Goal: Find specific page/section: Find specific page/section

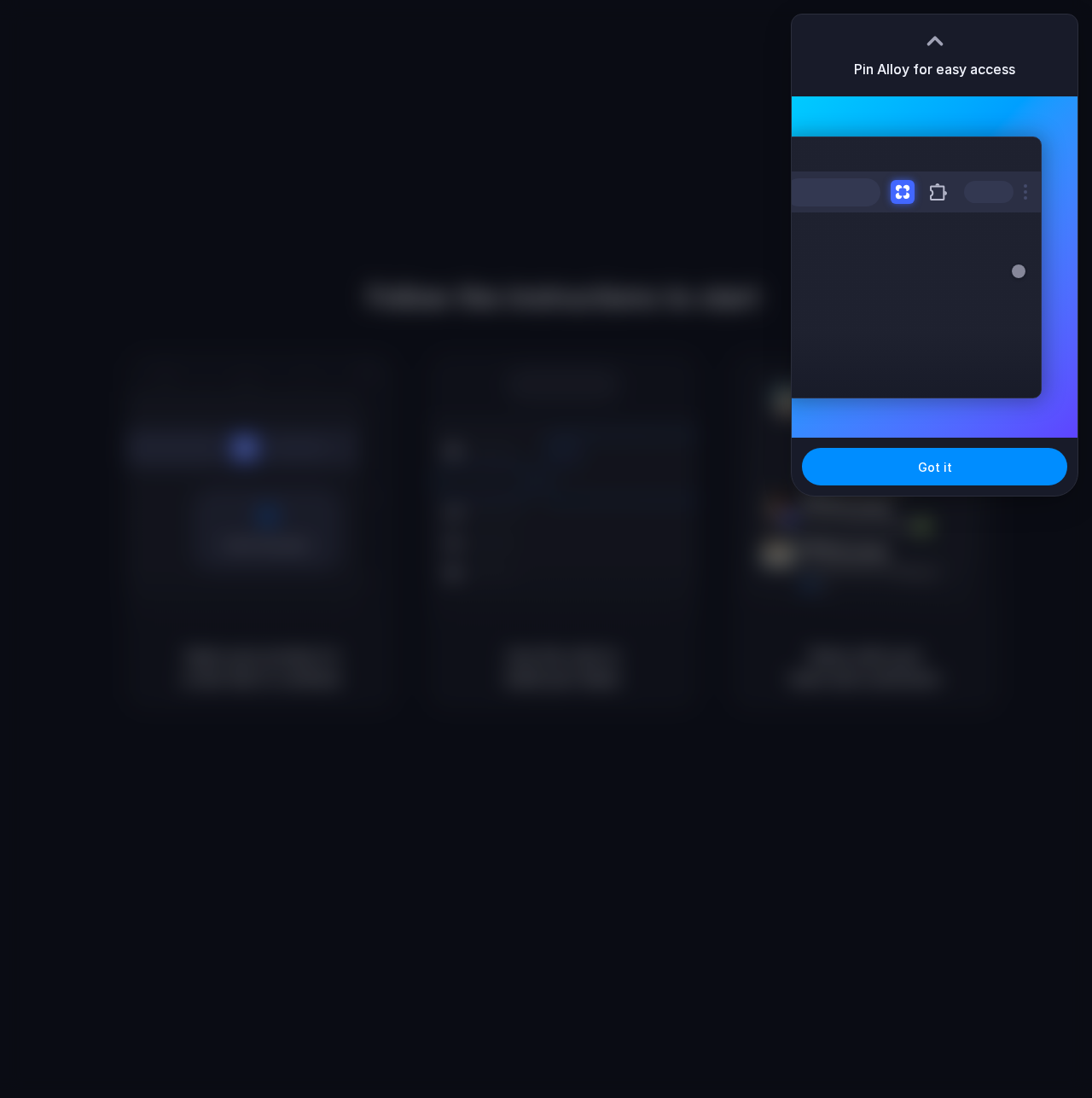
click at [1063, 28] on div "Pin Alloy for easy access" at bounding box center [935, 55] width 286 height 82
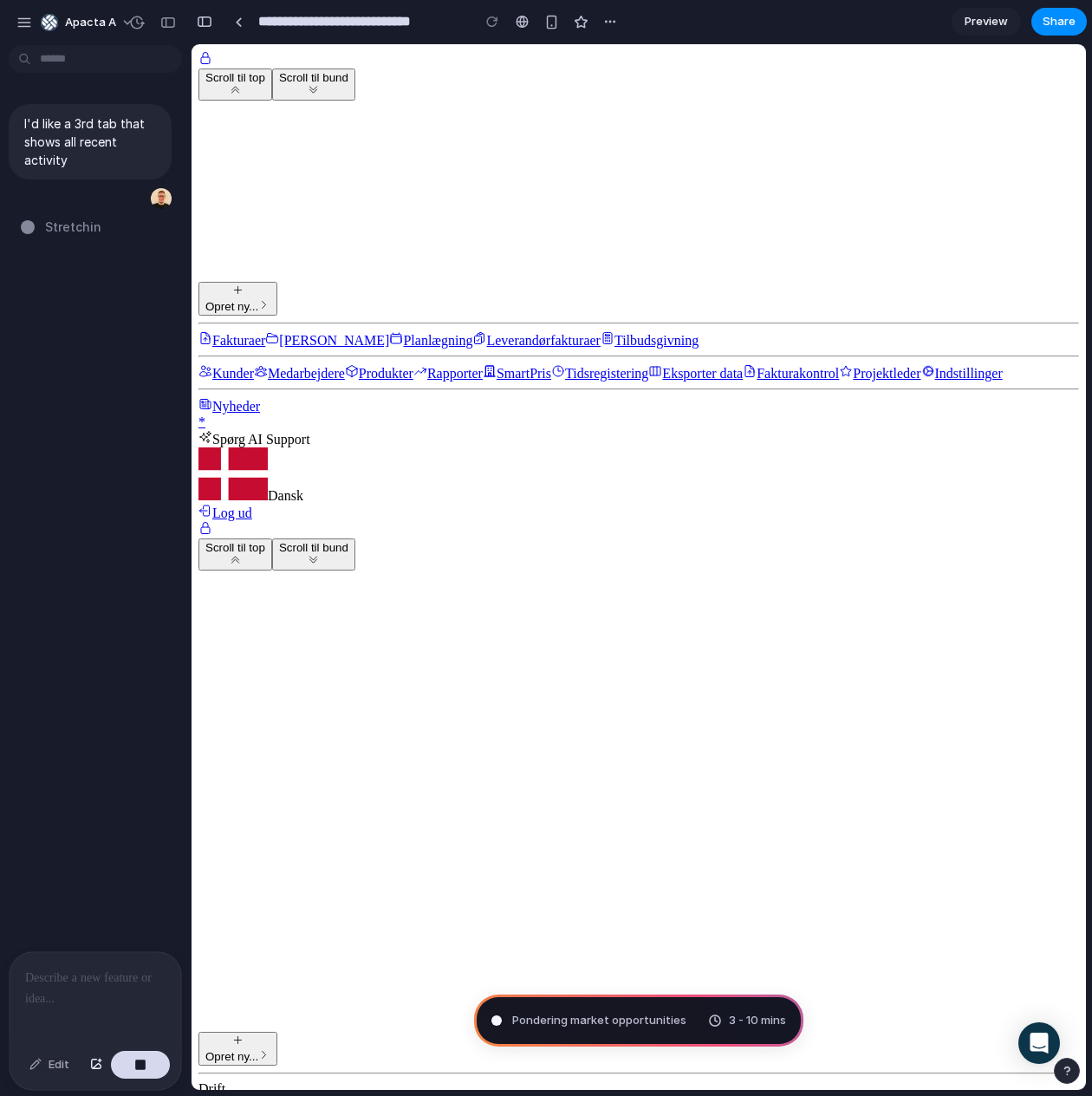
click at [117, 991] on div at bounding box center [95, 997] width 172 height 92
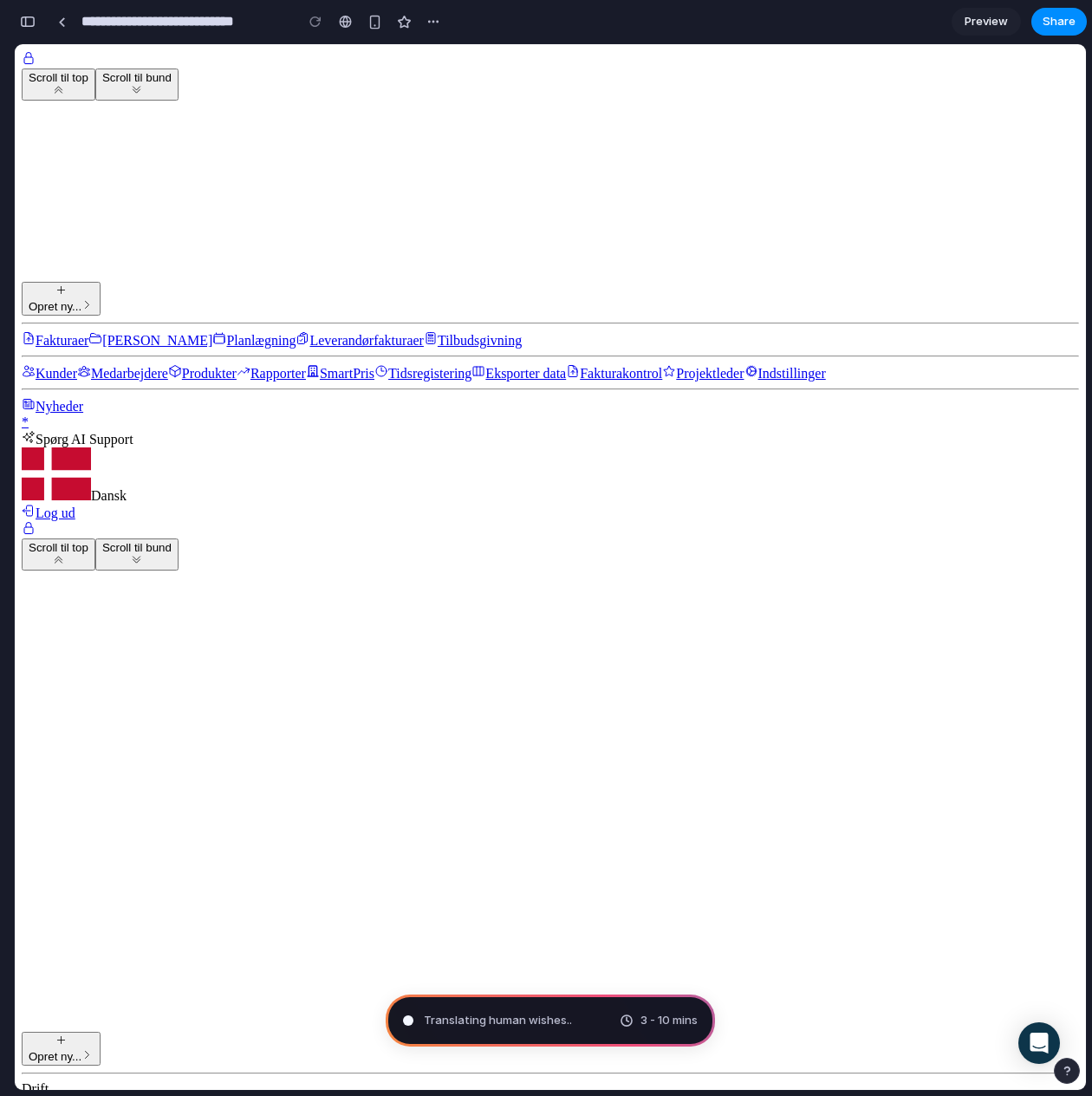
drag, startPoint x: 1098, startPoint y: 1029, endPoint x: 1174, endPoint y: 954, distance: 106.8
click at [1092, 954] on html "**********" at bounding box center [546, 548] width 1092 height 1096
click at [1074, 1079] on button "button" at bounding box center [1067, 1071] width 26 height 26
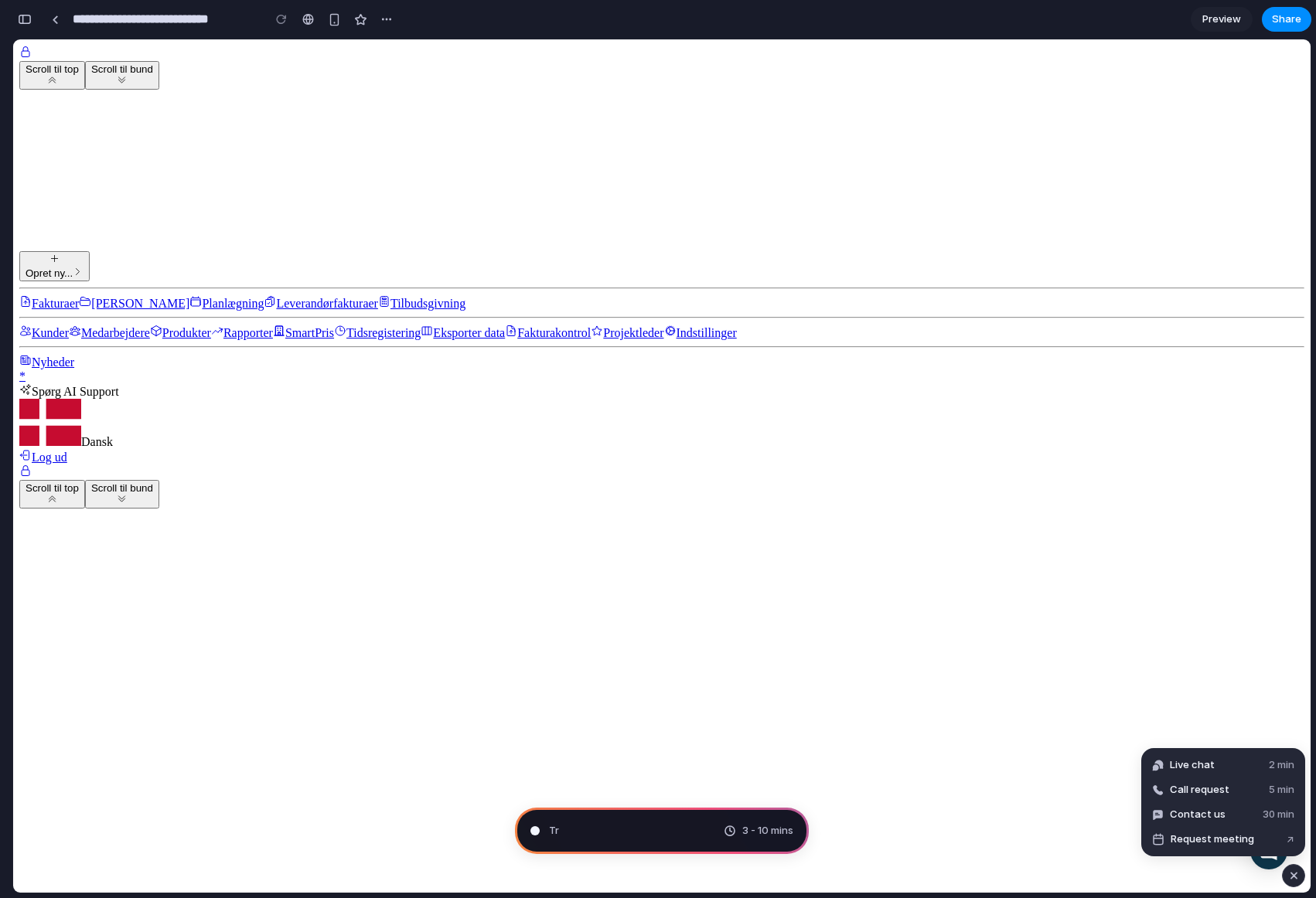
type input "**********"
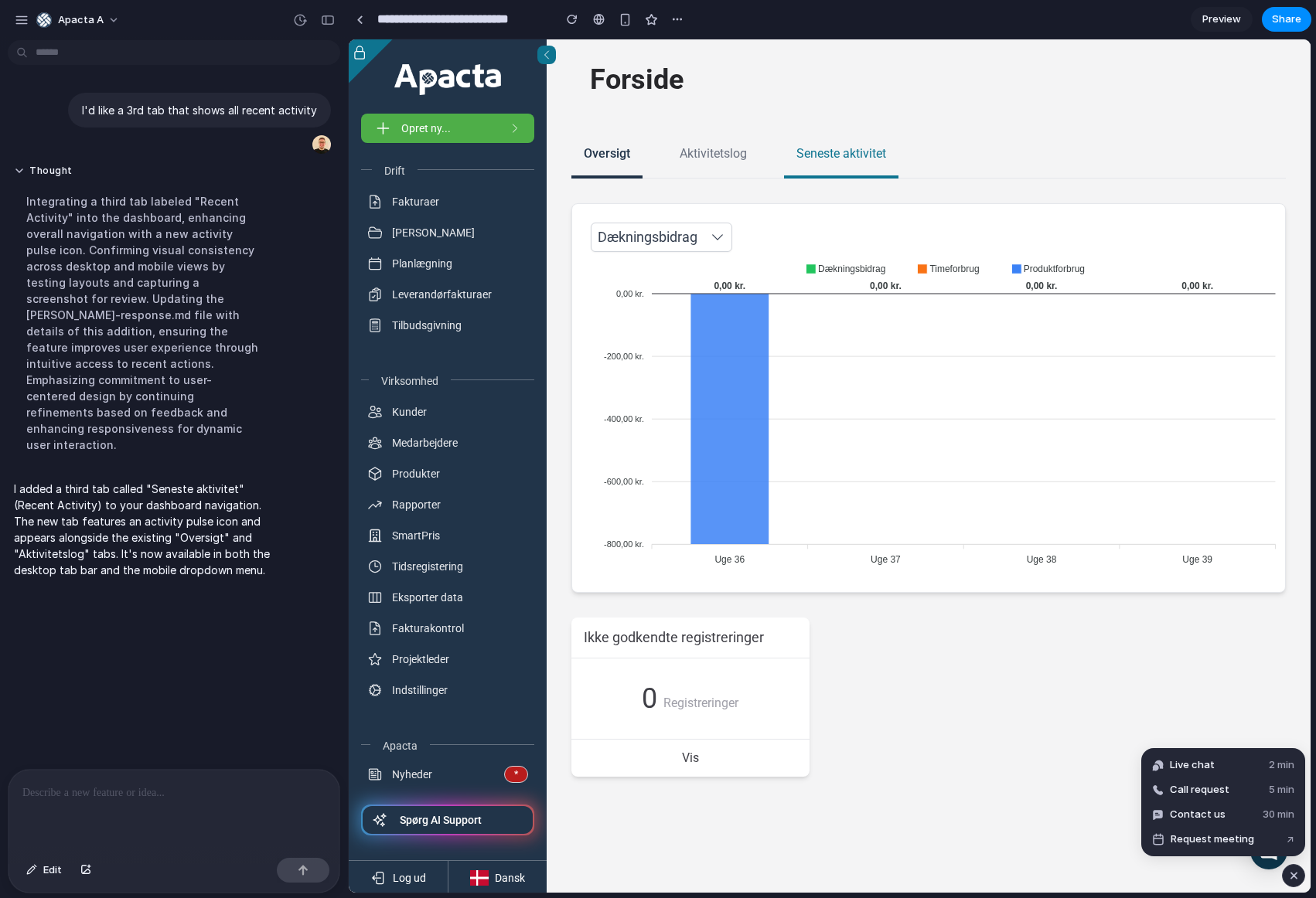
click at [878, 153] on span "Seneste aktivitet" at bounding box center [841, 153] width 90 height 18
click at [803, 139] on div "Seneste aktivitet" at bounding box center [841, 155] width 115 height 46
click at [813, 148] on span "Seneste aktivitet" at bounding box center [841, 153] width 90 height 18
click at [838, 164] on div "Seneste aktivitet" at bounding box center [841, 155] width 115 height 46
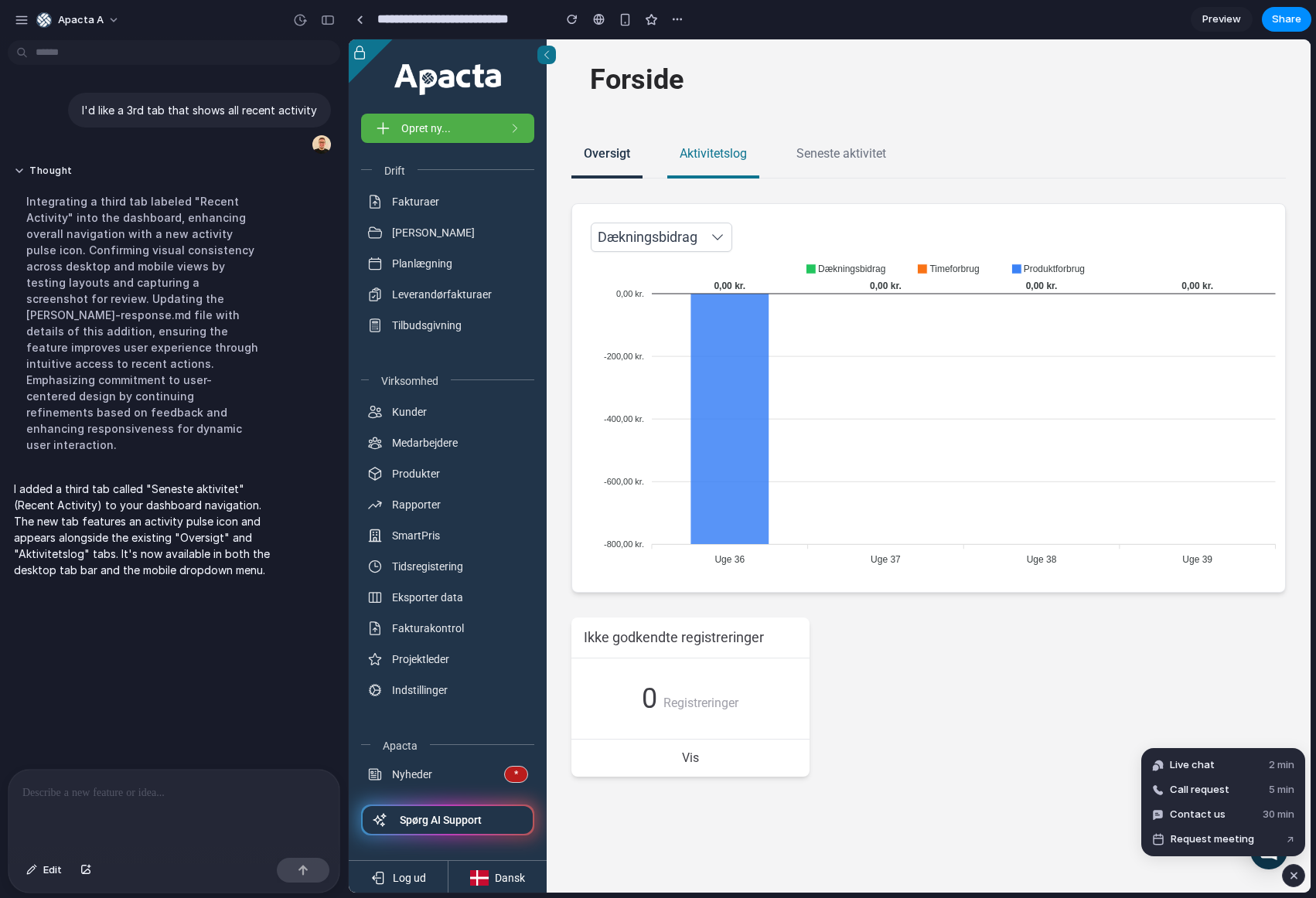
click at [701, 162] on span "Aktivitetslog" at bounding box center [713, 153] width 68 height 18
click at [820, 162] on span "Seneste aktivitet" at bounding box center [841, 153] width 90 height 18
click at [717, 157] on span "Aktivitetslog" at bounding box center [713, 153] width 68 height 18
click at [726, 142] on div "Aktivitetslog" at bounding box center [713, 155] width 92 height 46
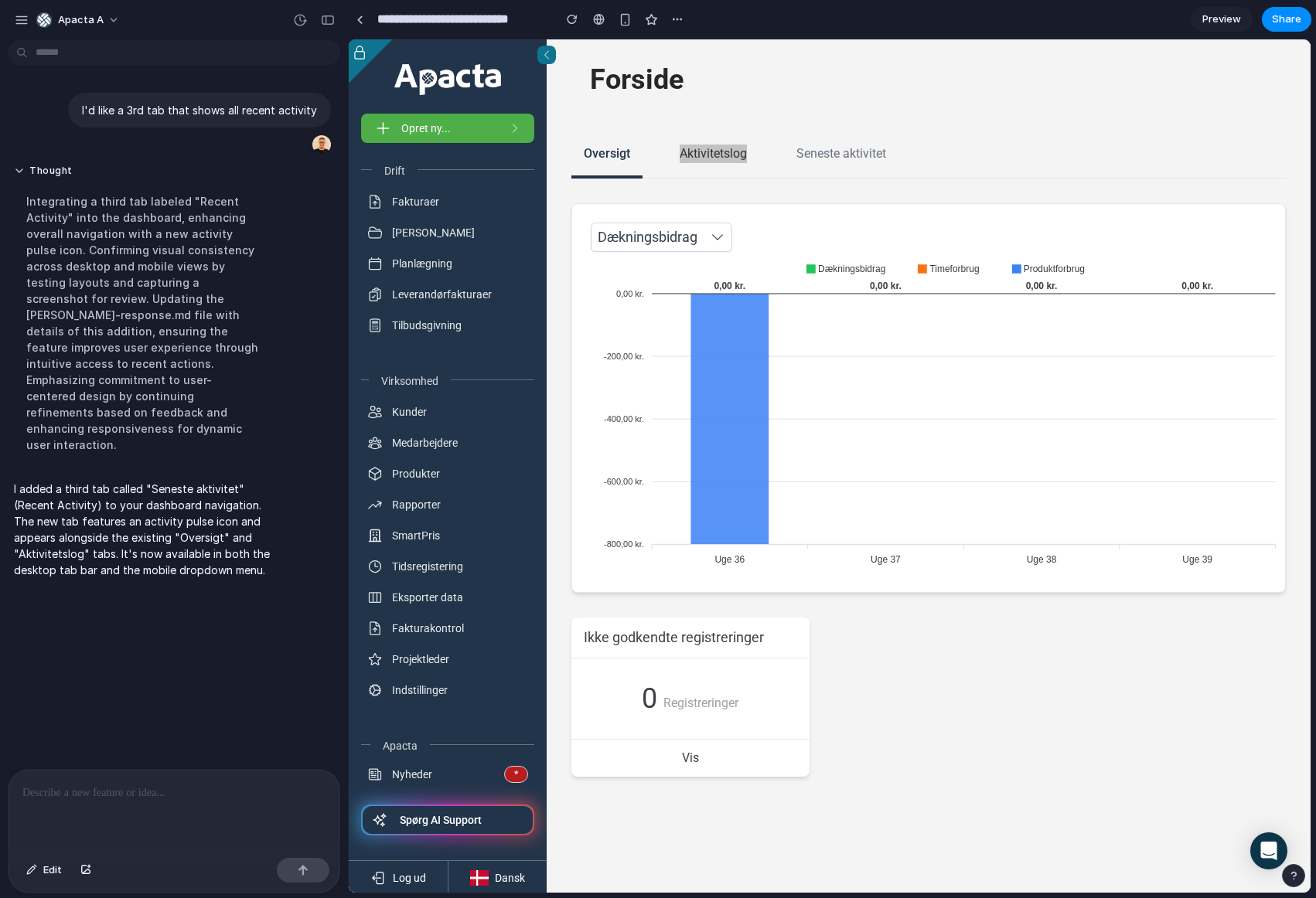
click at [1227, 18] on span "Preview" at bounding box center [1221, 19] width 39 height 16
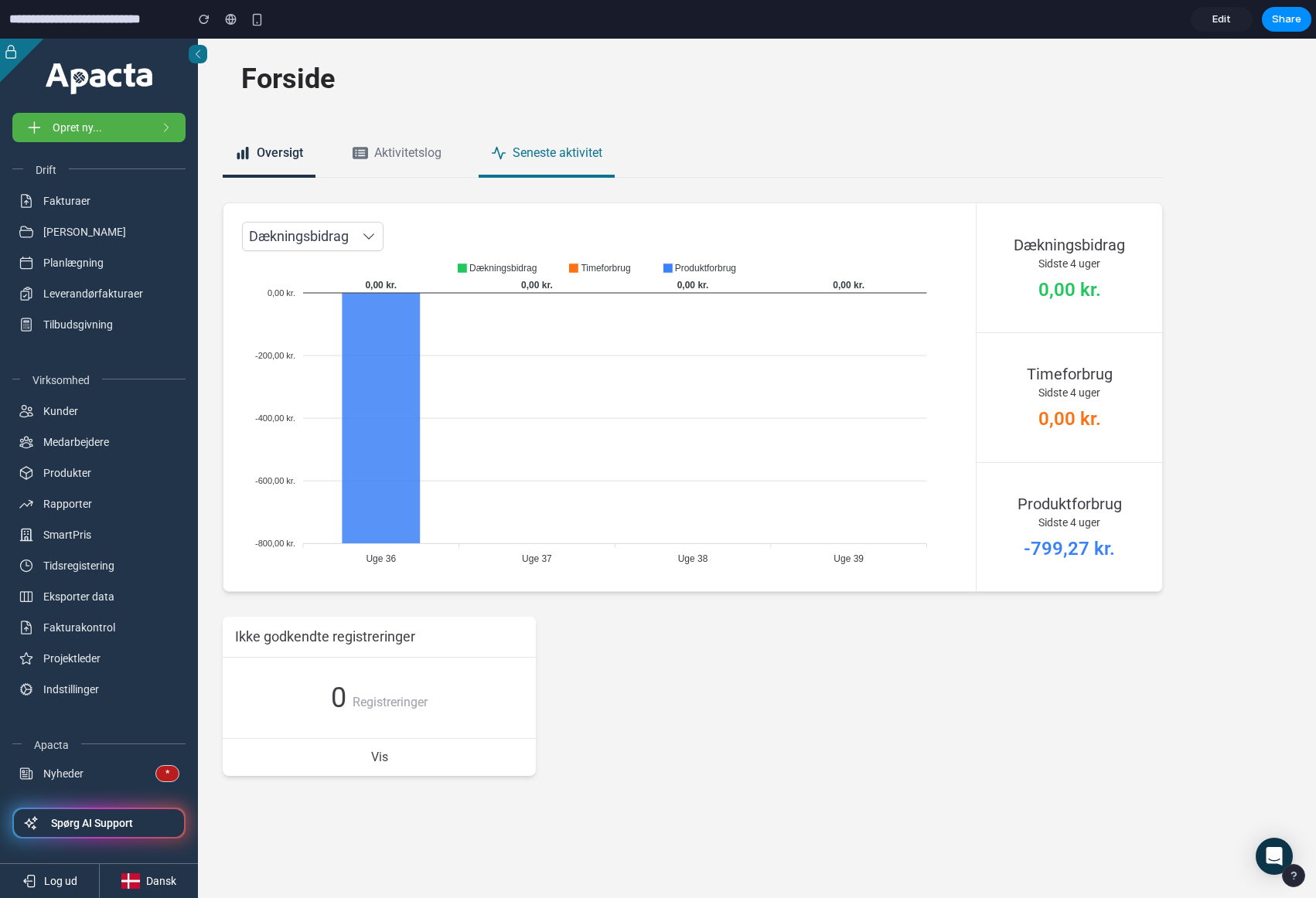
click at [551, 135] on div "Seneste aktivitet" at bounding box center [546, 154] width 136 height 46
click at [550, 160] on span "Seneste aktivitet" at bounding box center [557, 153] width 90 height 18
click at [426, 156] on span "Aktivitetslog" at bounding box center [408, 153] width 68 height 18
click at [533, 156] on span "Seneste aktivitet" at bounding box center [557, 153] width 90 height 18
drag, startPoint x: 502, startPoint y: 143, endPoint x: 514, endPoint y: 146, distance: 12.4
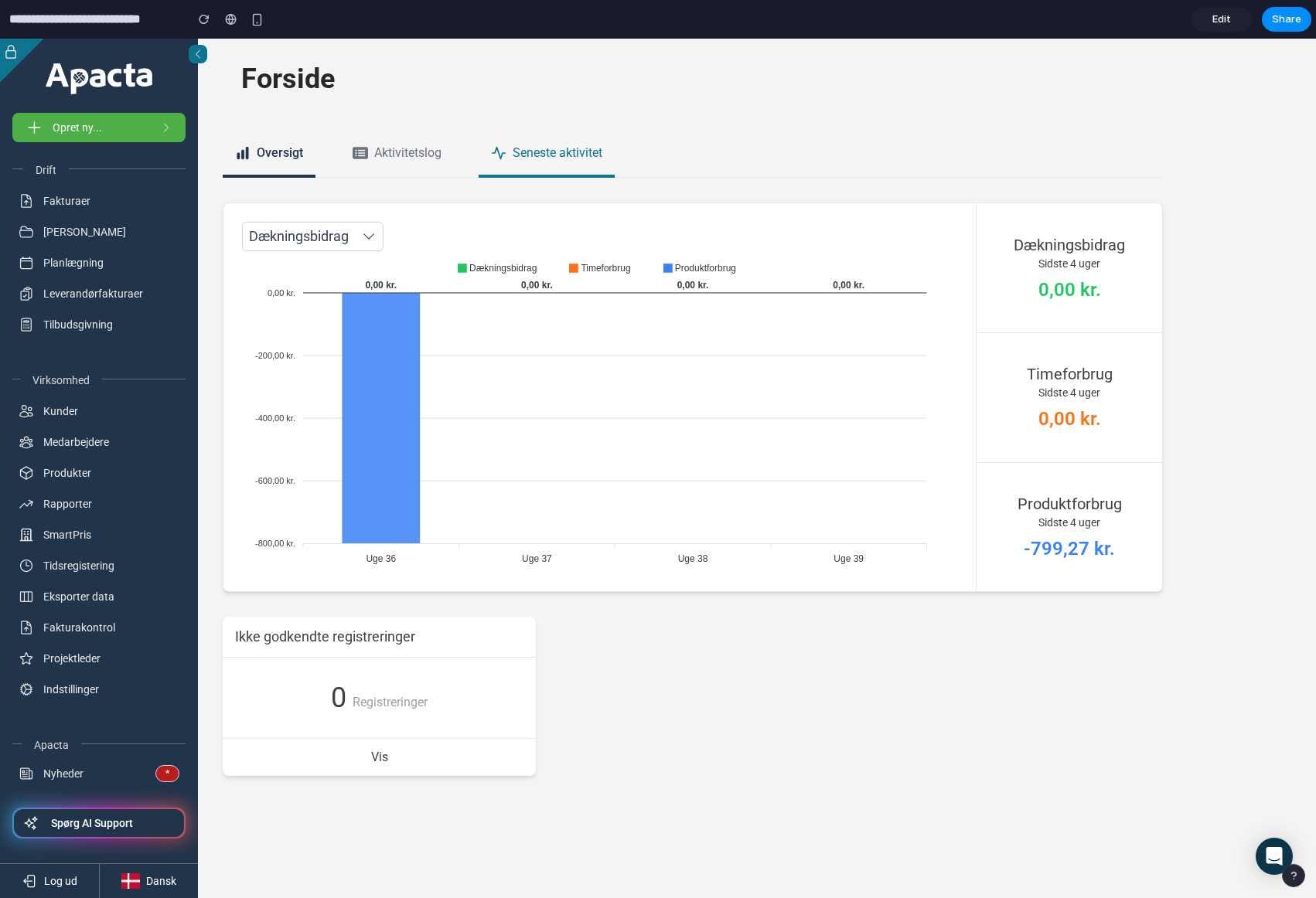
click at [508, 143] on div "Seneste aktivitet" at bounding box center [546, 154] width 136 height 46
click at [330, 748] on div "Vis" at bounding box center [379, 757] width 313 height 37
click at [372, 689] on div "0 Registreringer" at bounding box center [378, 698] width 96 height 31
click at [49, 658] on span "Projektleder" at bounding box center [71, 658] width 57 height 16
drag, startPoint x: 72, startPoint y: 641, endPoint x: 82, endPoint y: 632, distance: 13.5
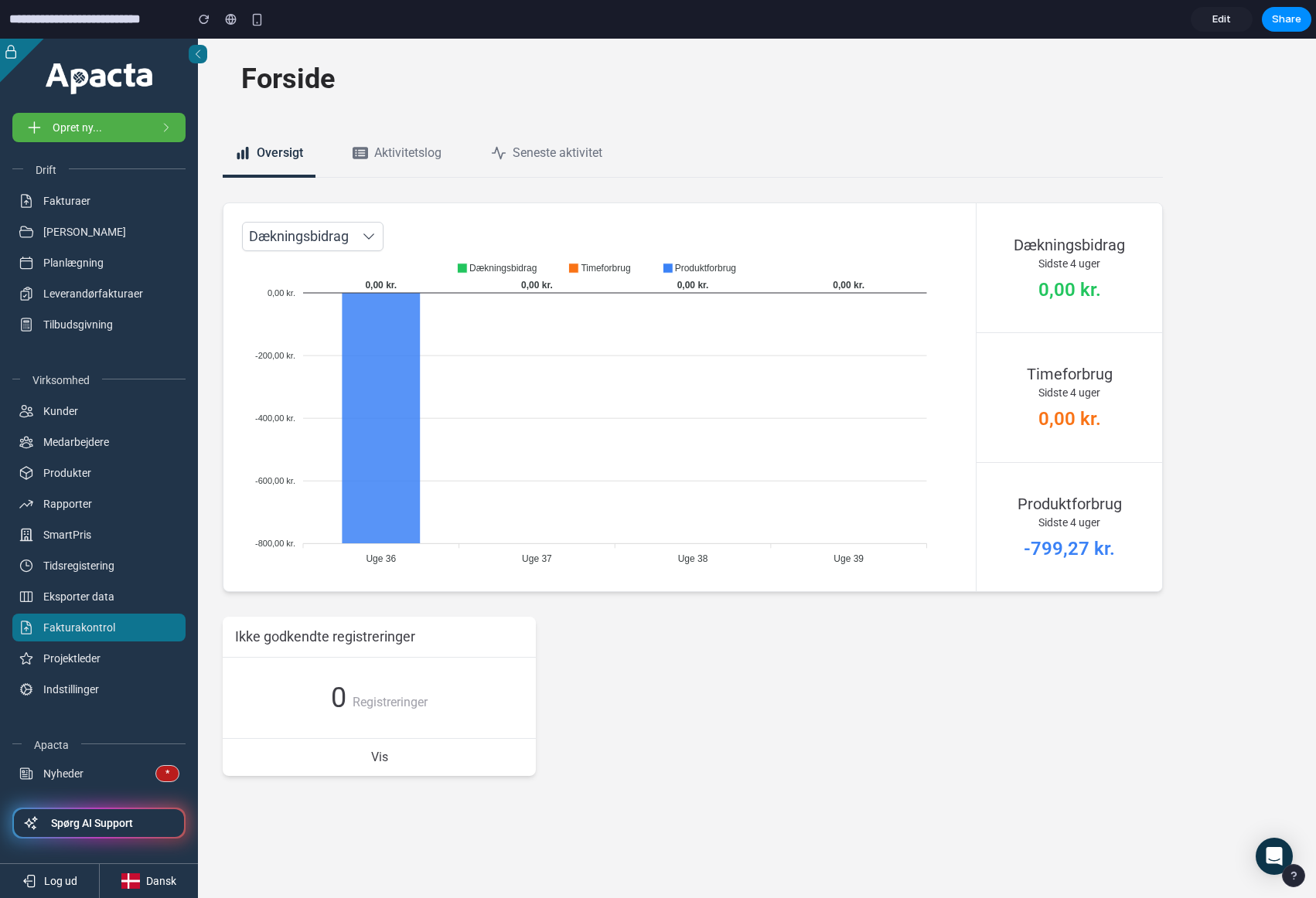
click at [73, 641] on span "Fakturakontrol" at bounding box center [99, 628] width 173 height 28
click at [82, 632] on span "Fakturakontrol" at bounding box center [78, 628] width 72 height 16
click at [92, 627] on span "Fakturakontrol" at bounding box center [78, 628] width 72 height 16
click at [1220, 21] on span "Edit" at bounding box center [1221, 19] width 18 height 16
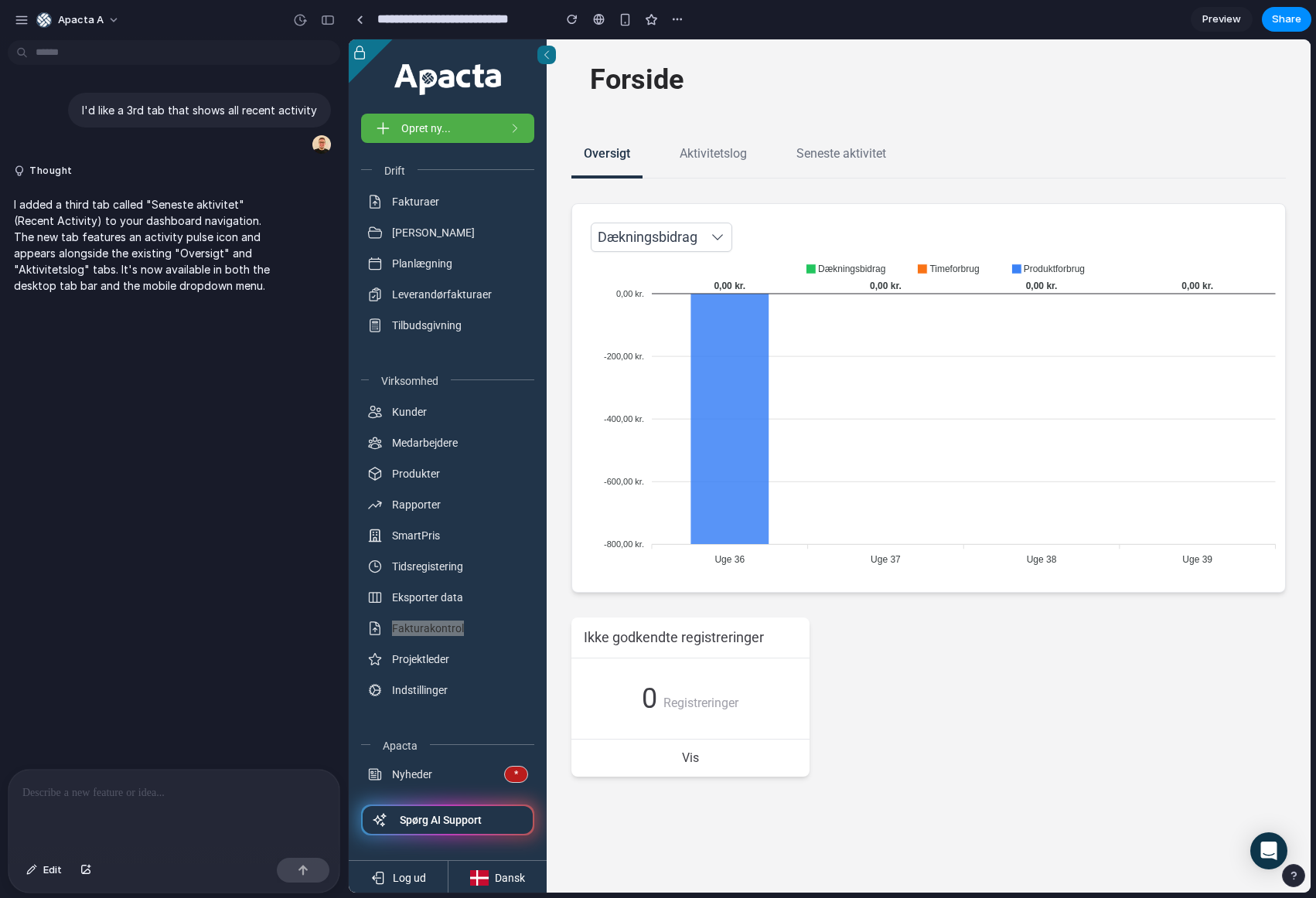
drag, startPoint x: 167, startPoint y: 797, endPoint x: 139, endPoint y: 716, distance: 85.7
click at [167, 797] on div at bounding box center [173, 811] width 331 height 82
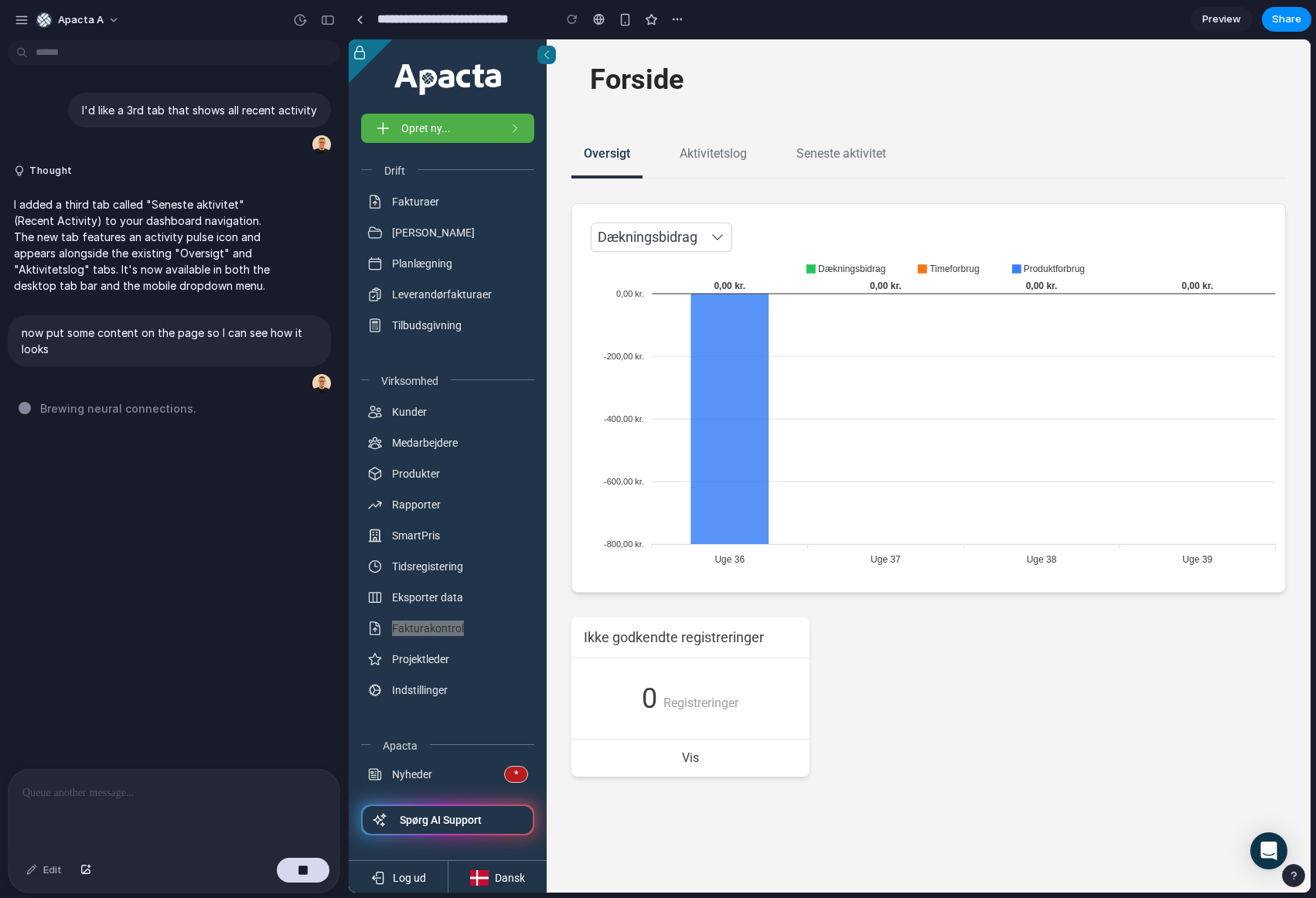
drag, startPoint x: 99, startPoint y: 793, endPoint x: 88, endPoint y: 797, distance: 11.7
click at [98, 793] on p at bounding box center [171, 793] width 297 height 18
drag, startPoint x: 119, startPoint y: 664, endPoint x: 128, endPoint y: 661, distance: 9.5
click at [128, 661] on div "I'd like a 3rd tab that shows all recent activity Thought I added a third tab c…" at bounding box center [169, 407] width 339 height 723
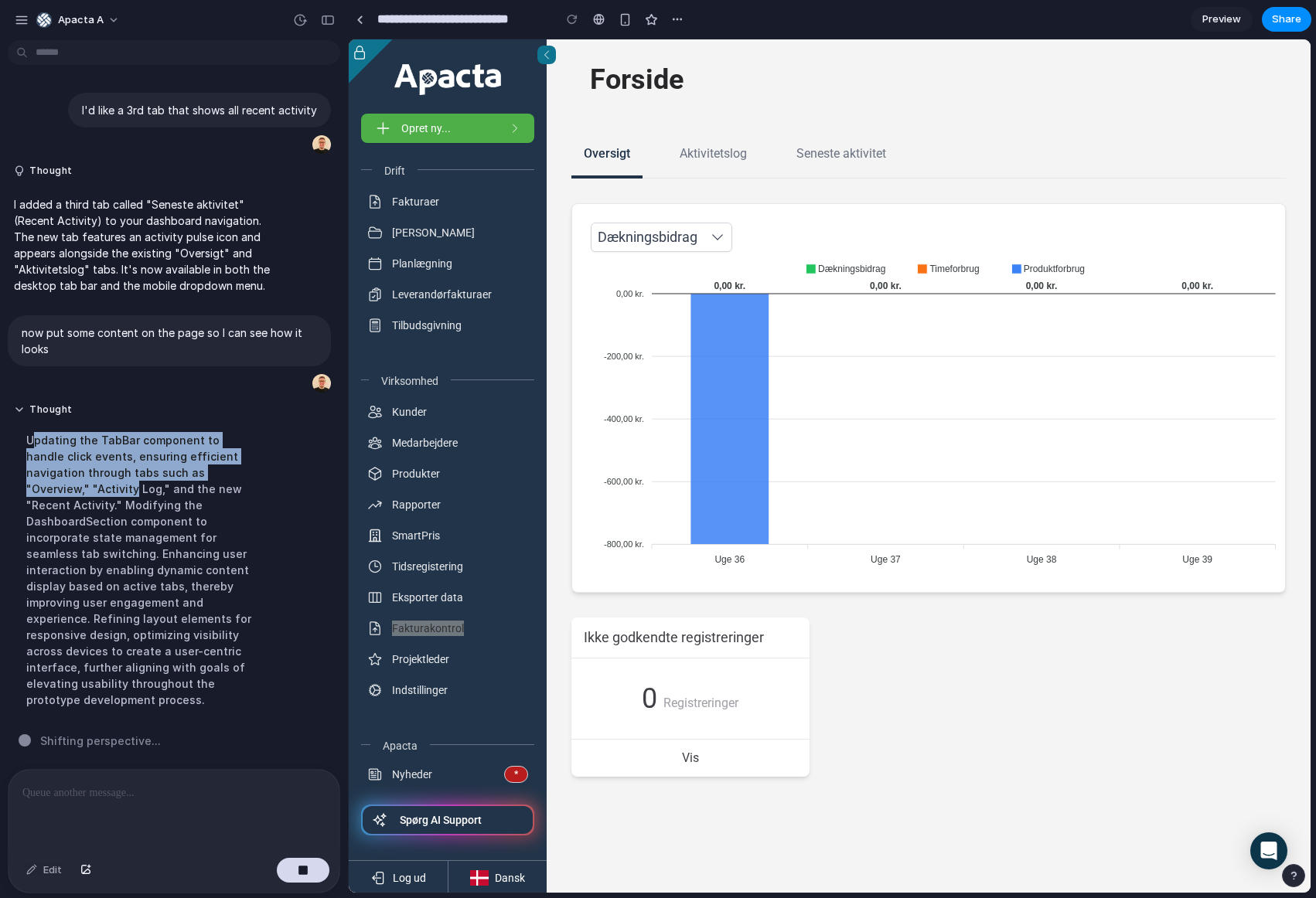
drag, startPoint x: 31, startPoint y: 440, endPoint x: 255, endPoint y: 476, distance: 226.9
click at [255, 476] on div "Updating the TabBar component to handle click events, ensuring efficient naviga…" at bounding box center [143, 570] width 258 height 294
click at [262, 479] on div "Updating the TabBar component to handle click events, ensuring efficient naviga…" at bounding box center [143, 570] width 258 height 294
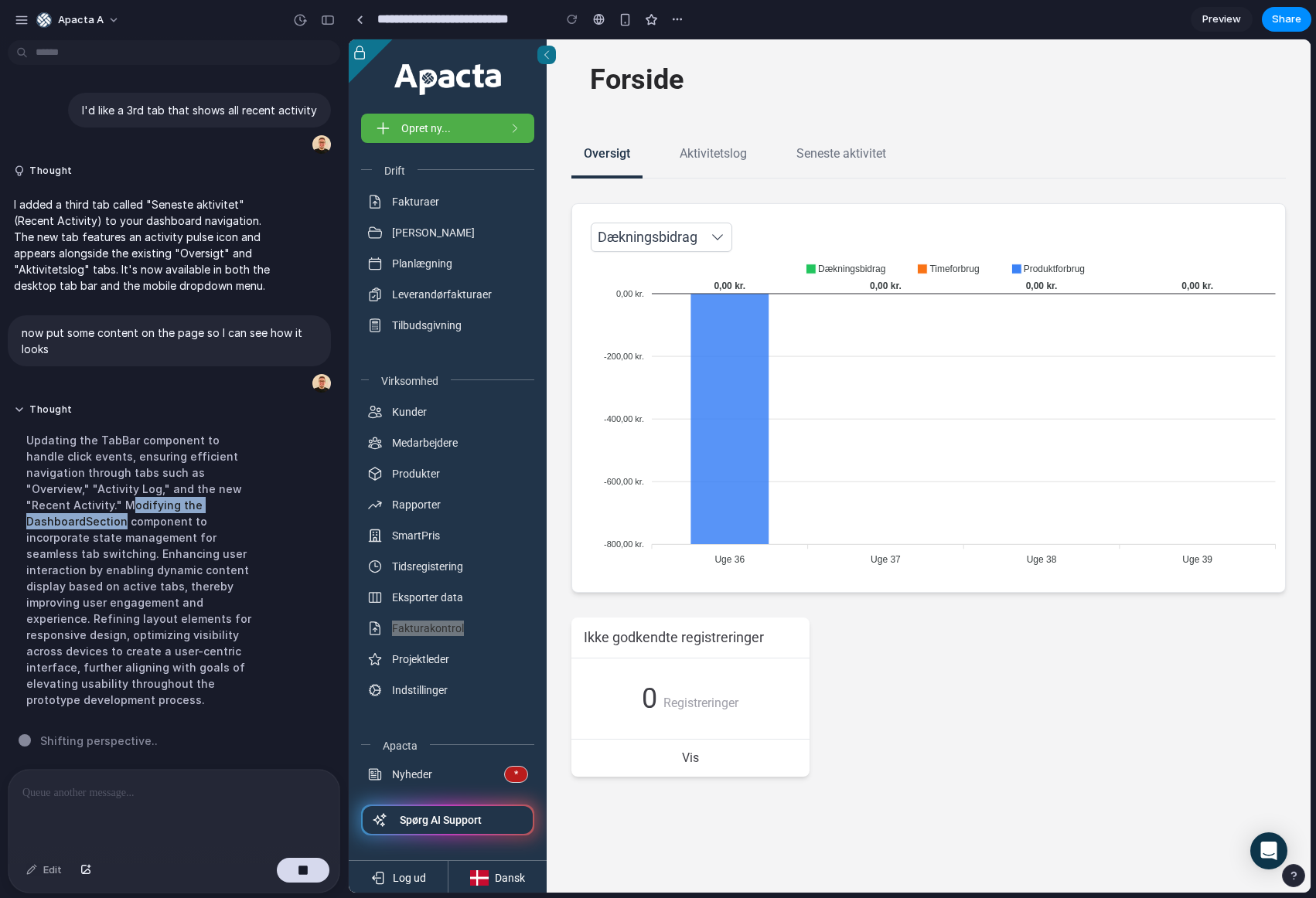
drag, startPoint x: 98, startPoint y: 505, endPoint x: 226, endPoint y: 507, distance: 128.0
click at [224, 508] on div "Updating the TabBar component to handle click events, ensuring efficient naviga…" at bounding box center [143, 570] width 258 height 294
click at [228, 507] on div "Updating the TabBar component to handle click events, ensuring efficient naviga…" at bounding box center [143, 570] width 258 height 294
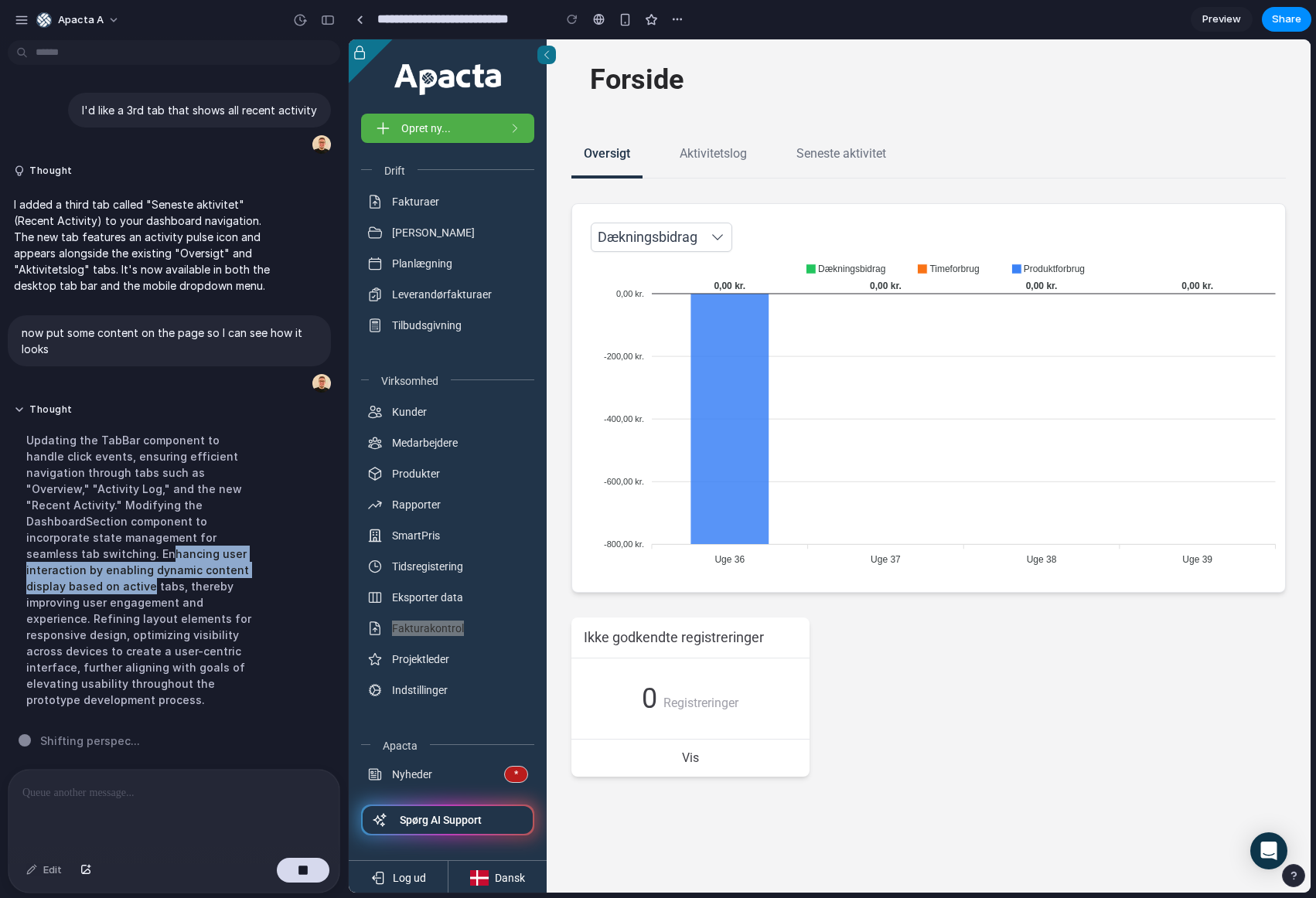
drag, startPoint x: 38, startPoint y: 554, endPoint x: 286, endPoint y: 576, distance: 249.0
click at [286, 576] on div "Thought Updating the TabBar component to handle click events, ensuring efficien…" at bounding box center [169, 560] width 323 height 332
click at [284, 578] on div "Thought Updating the TabBar component to handle click events, ensuring efficien…" at bounding box center [169, 560] width 323 height 332
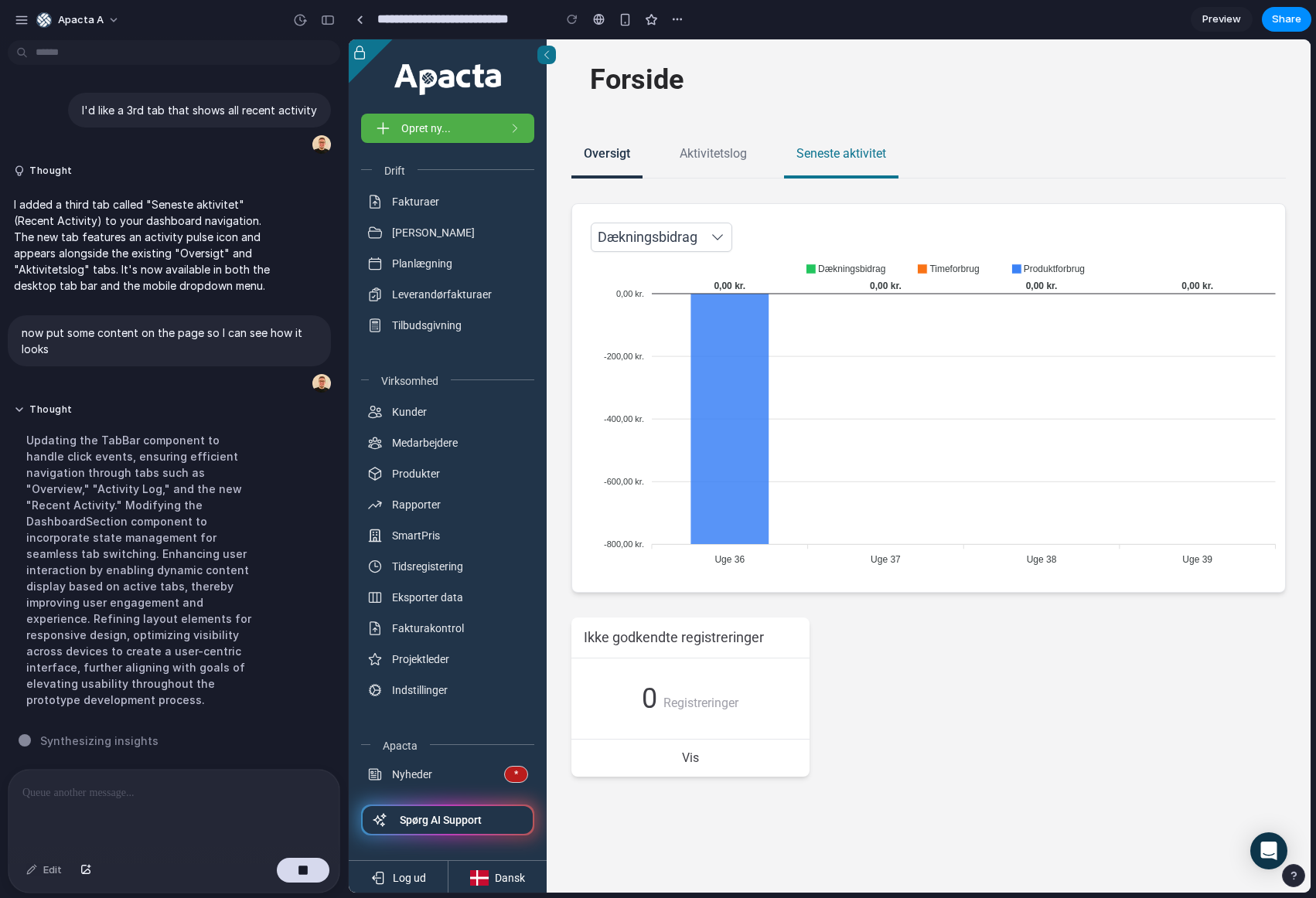
click at [812, 154] on span "Seneste aktivitet" at bounding box center [841, 153] width 90 height 18
click at [858, 148] on span "Seneste aktivitet" at bounding box center [841, 153] width 90 height 18
click at [769, 141] on nav "Oversigt Aktivitetslog Seneste aktivitet" at bounding box center [928, 155] width 714 height 46
click at [834, 167] on div "Seneste aktivitet" at bounding box center [841, 155] width 115 height 46
click at [849, 166] on div "Seneste aktivitet" at bounding box center [841, 155] width 115 height 46
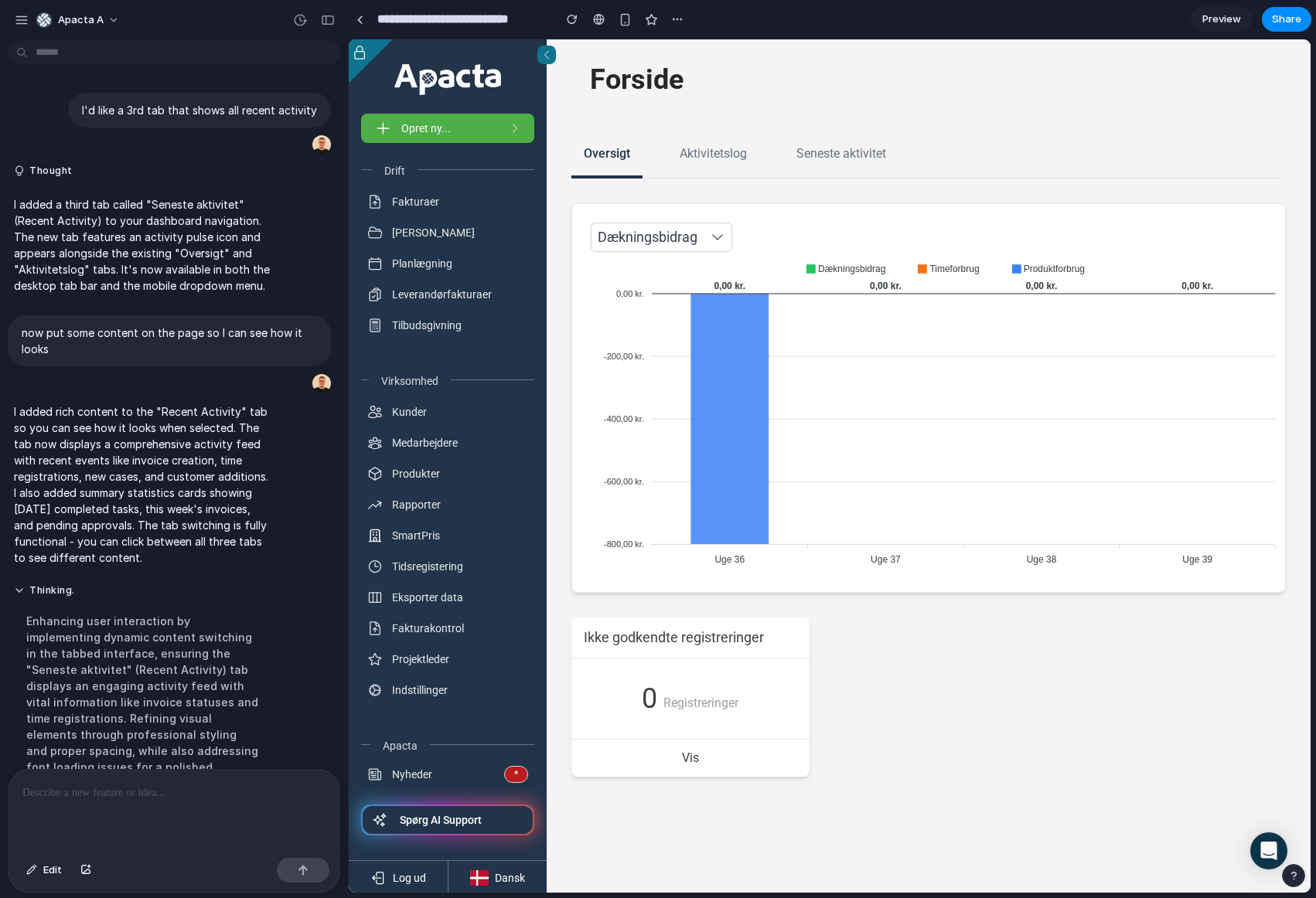
scroll to position [37, 0]
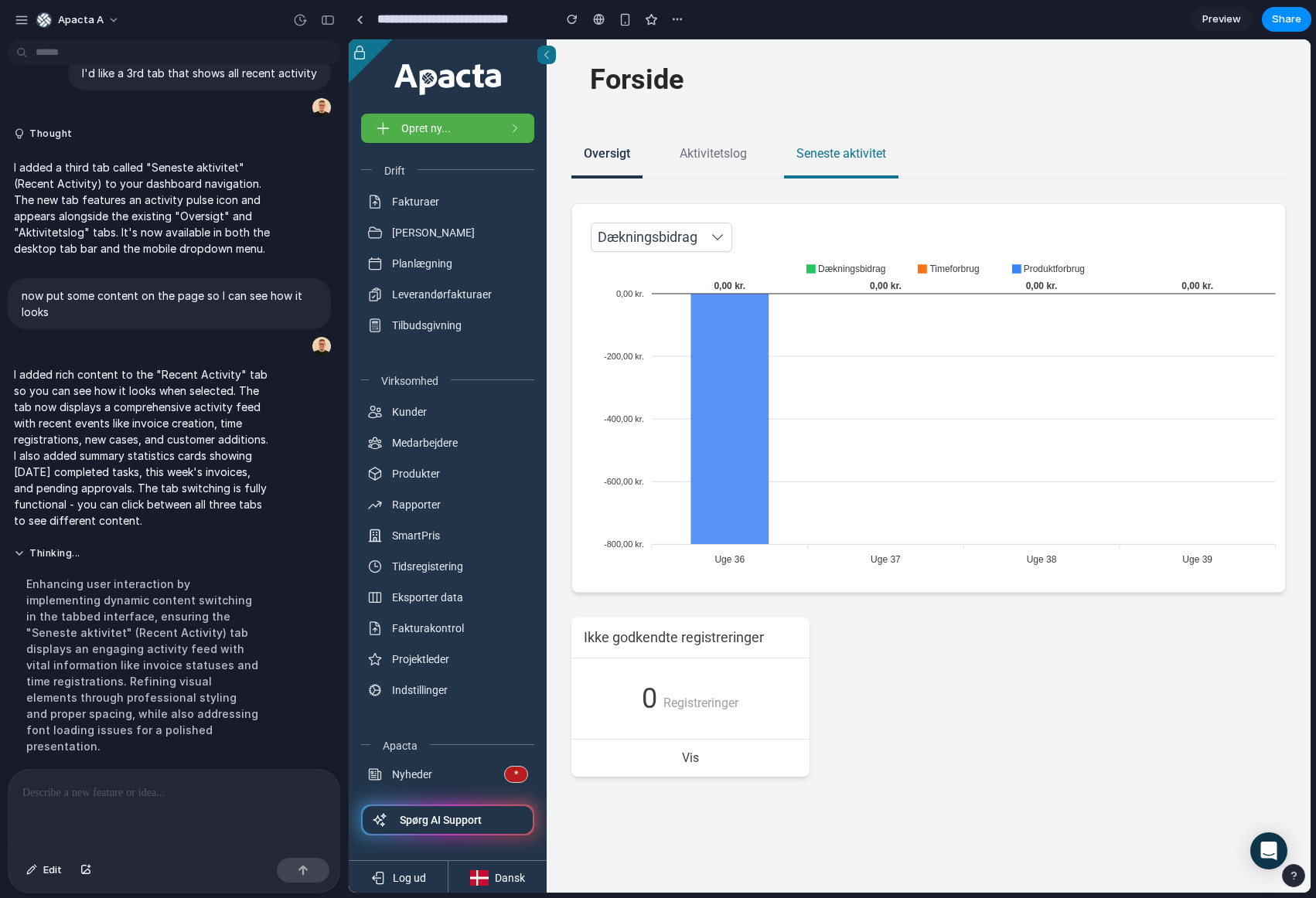
drag, startPoint x: 847, startPoint y: 131, endPoint x: 838, endPoint y: 145, distance: 16.6
click at [846, 131] on section "**********" at bounding box center [928, 442] width 764 height 670
click at [835, 150] on span "Seneste aktivitet" at bounding box center [841, 153] width 90 height 18
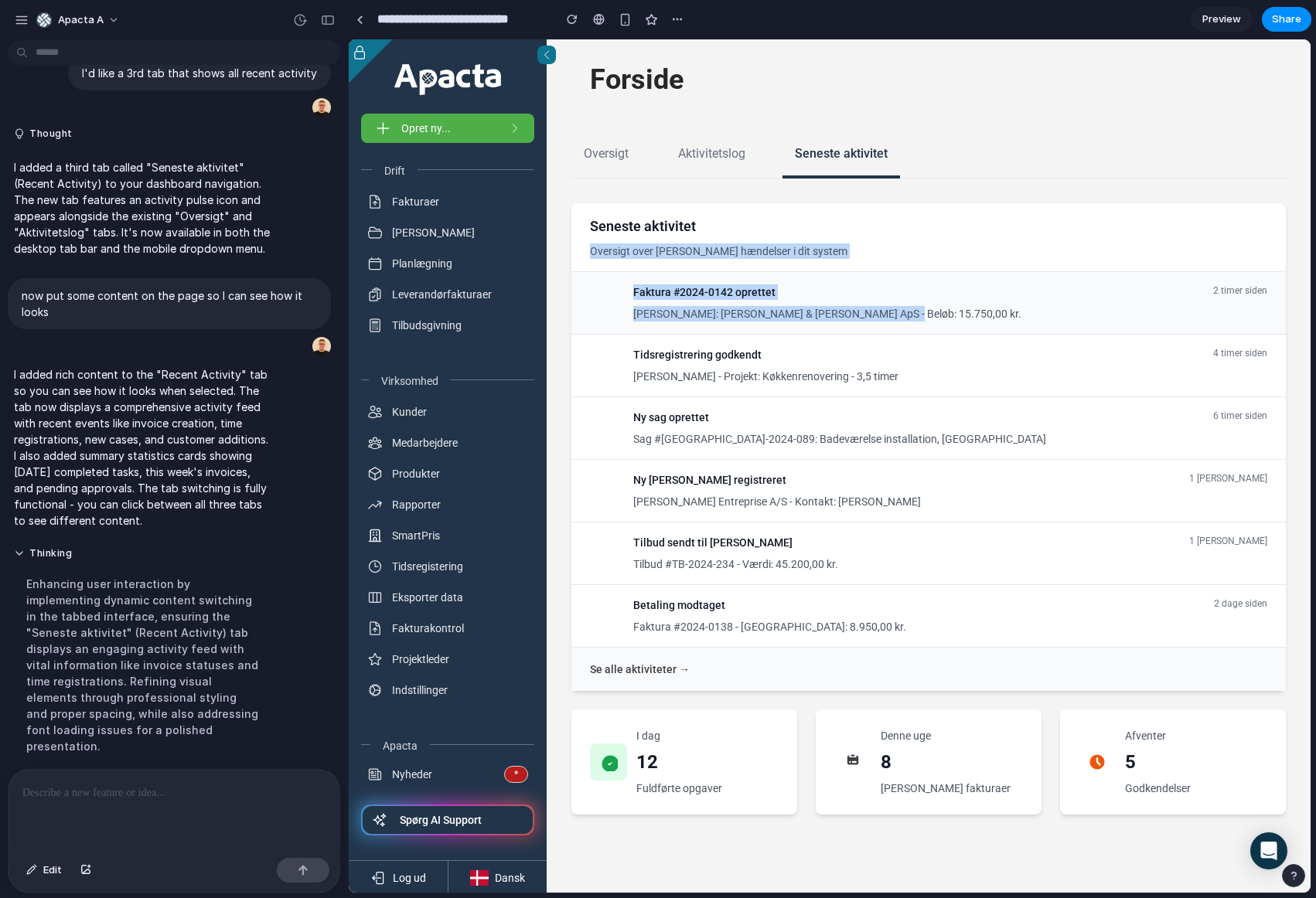
drag, startPoint x: 589, startPoint y: 258, endPoint x: 837, endPoint y: 328, distance: 257.7
click at [837, 328] on div "Seneste aktivitet Oversigt over de nyeste hændelser i dit system Faktura #2024-…" at bounding box center [928, 448] width 714 height 488
click at [863, 309] on p "Kunde: Nielsen & Sønner ApS - Beløb: 15.750,00 kr." at bounding box center [827, 313] width 388 height 16
drag, startPoint x: 913, startPoint y: 313, endPoint x: 624, endPoint y: 291, distance: 289.8
click at [624, 291] on div "Faktura #2024-0142 oprettet Kunde: Nielsen & Sønner ApS - Beløb: 15.750,00 kr. …" at bounding box center [928, 303] width 677 height 37
